Goal: Transaction & Acquisition: Purchase product/service

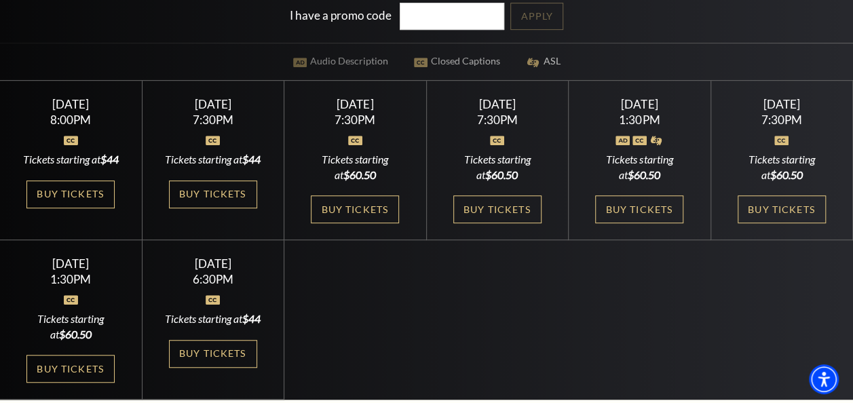
scroll to position [424, 0]
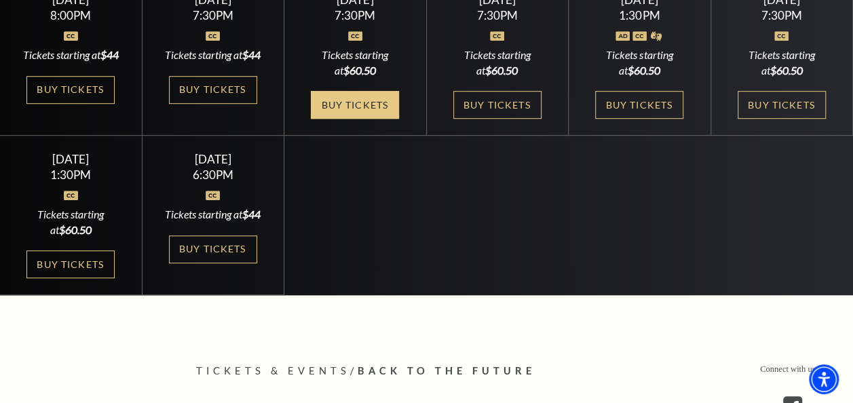
click at [383, 103] on link "Buy Tickets" at bounding box center [355, 105] width 88 height 28
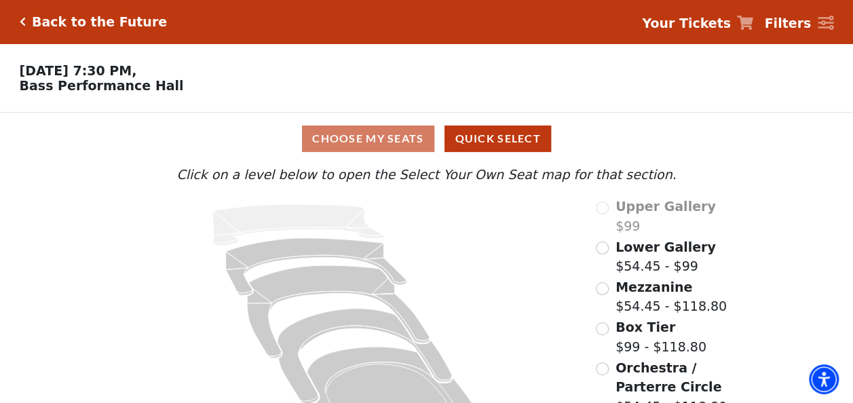
click at [408, 137] on div "Choose My Seats Quick Select" at bounding box center [427, 139] width 640 height 26
click at [605, 368] on input "Orchestra / Parterre Circle$54.45 - $118.80\a" at bounding box center [602, 368] width 13 height 13
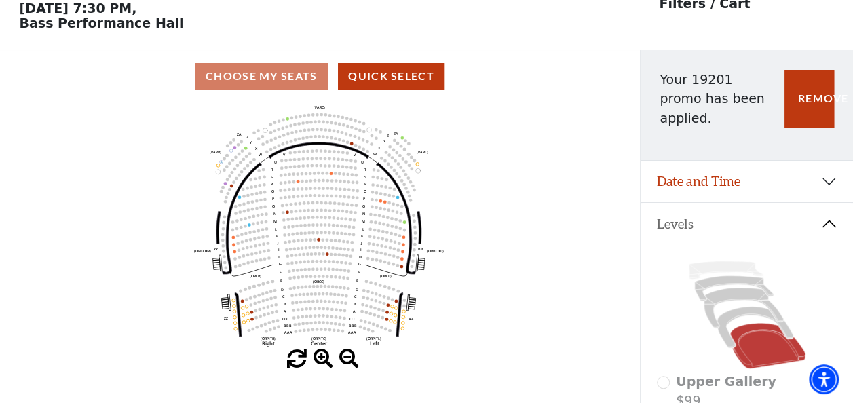
scroll to position [62, 0]
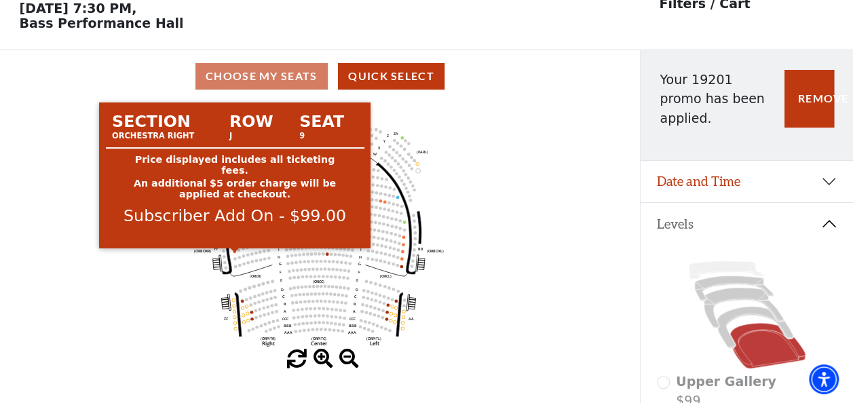
click at [235, 253] on circle at bounding box center [234, 251] width 3 height 3
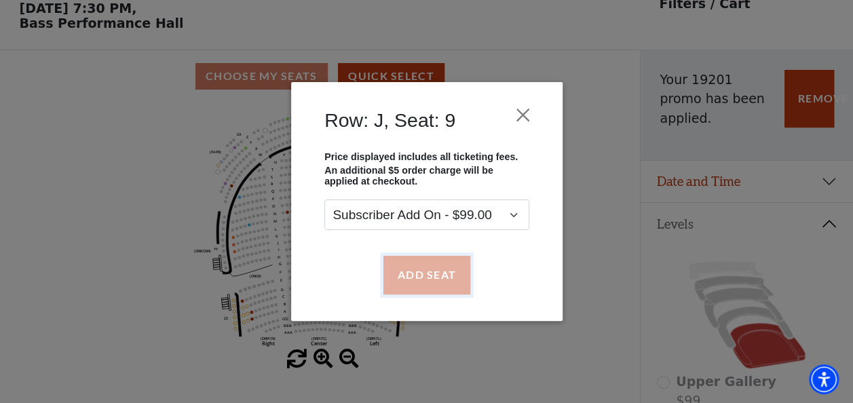
click at [442, 269] on button "Add Seat" at bounding box center [426, 275] width 87 height 38
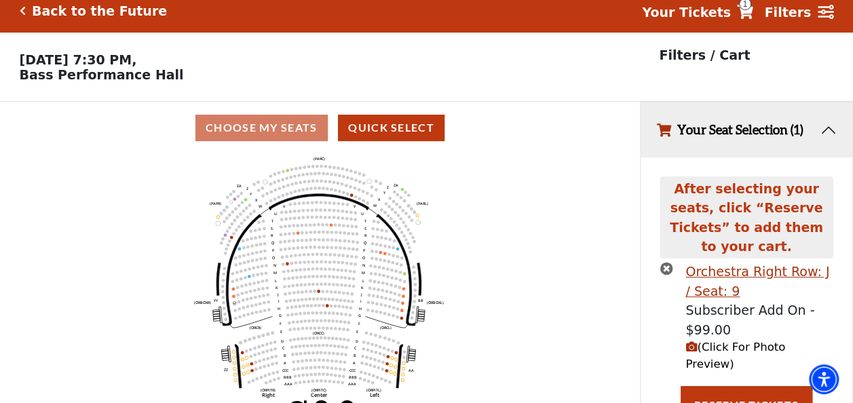
scroll to position [0, 0]
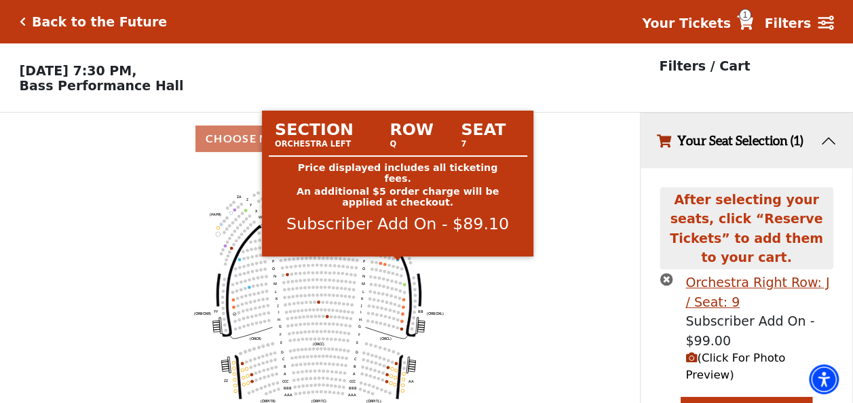
click at [397, 261] on circle at bounding box center [397, 259] width 3 height 3
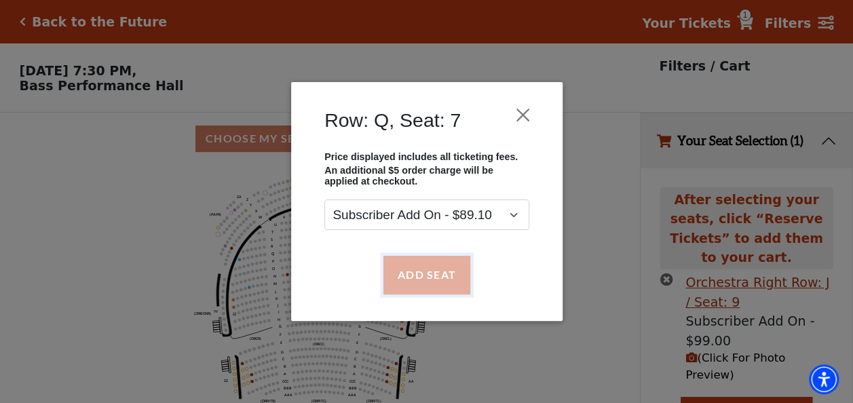
click at [429, 275] on button "Add Seat" at bounding box center [426, 275] width 87 height 38
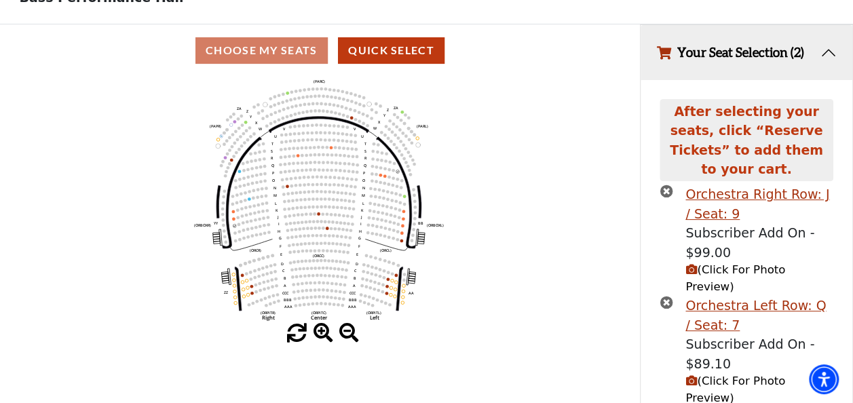
scroll to position [94, 0]
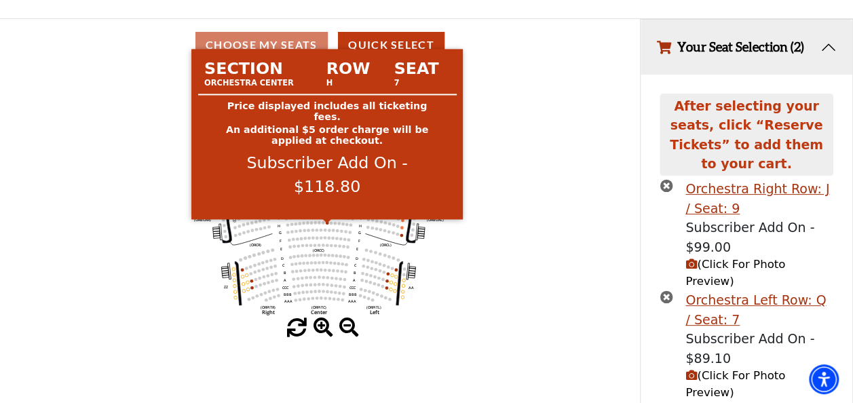
click at [327, 225] on circle at bounding box center [327, 222] width 3 height 3
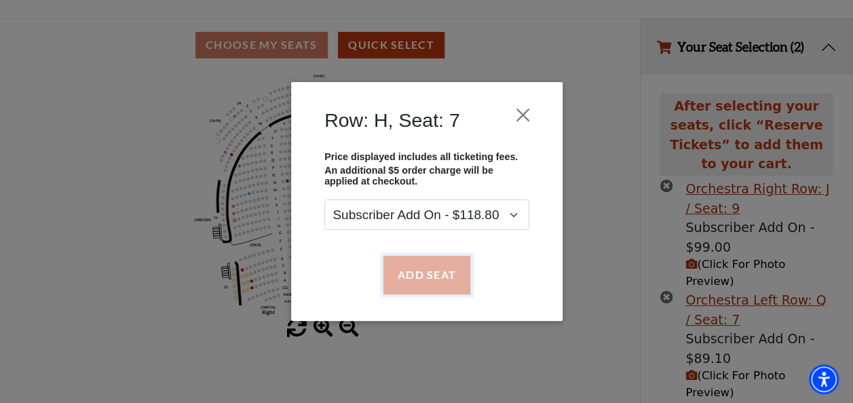
click at [419, 274] on button "Add Seat" at bounding box center [426, 275] width 87 height 38
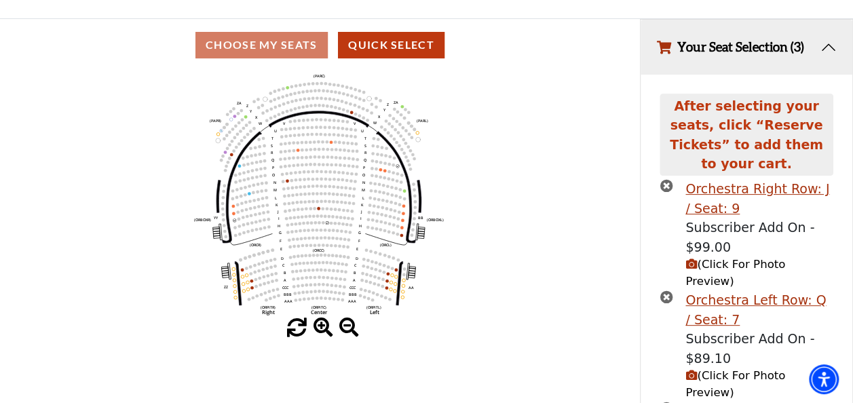
scroll to position [187, 0]
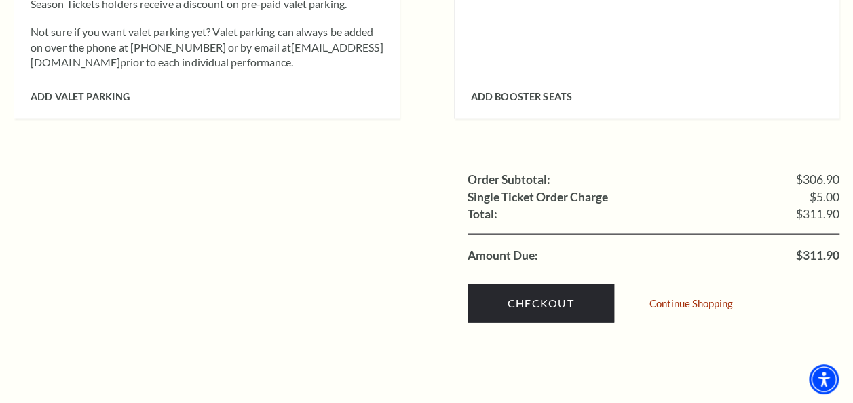
scroll to position [1356, 0]
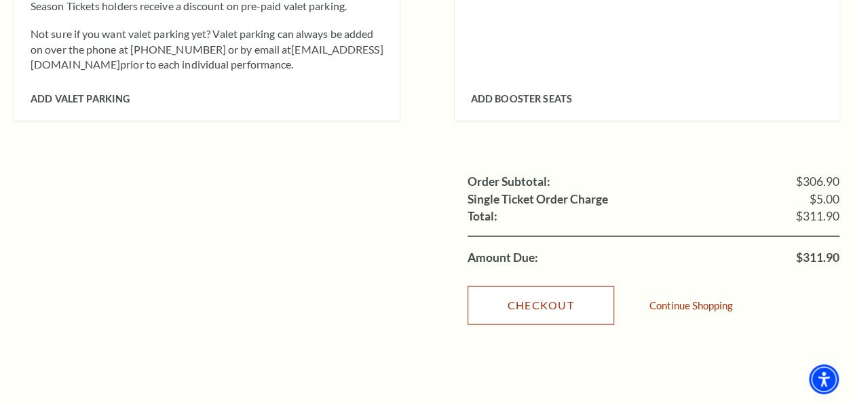
click at [567, 286] on link "Checkout" at bounding box center [541, 305] width 147 height 38
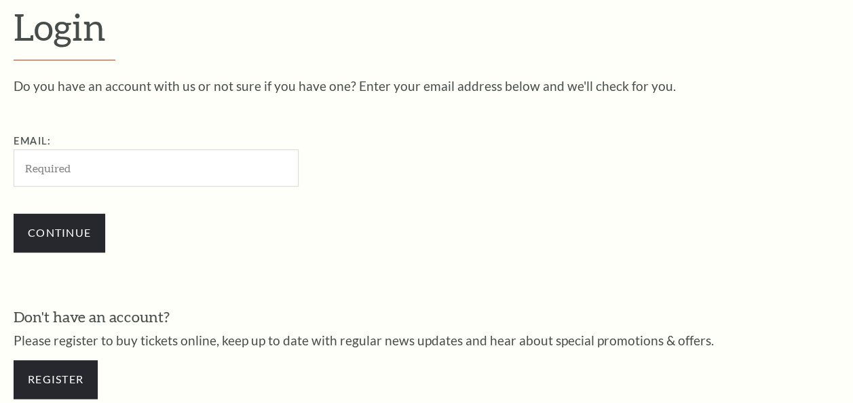
scroll to position [360, 0]
